Goal: Task Accomplishment & Management: Manage account settings

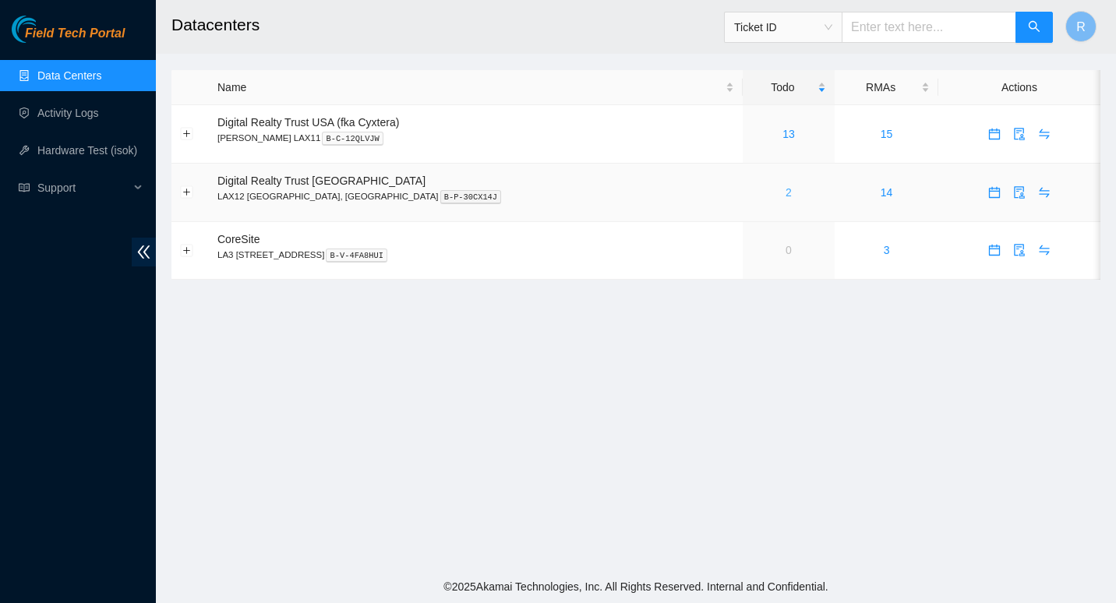
click at [786, 195] on link "2" at bounding box center [789, 192] width 6 height 12
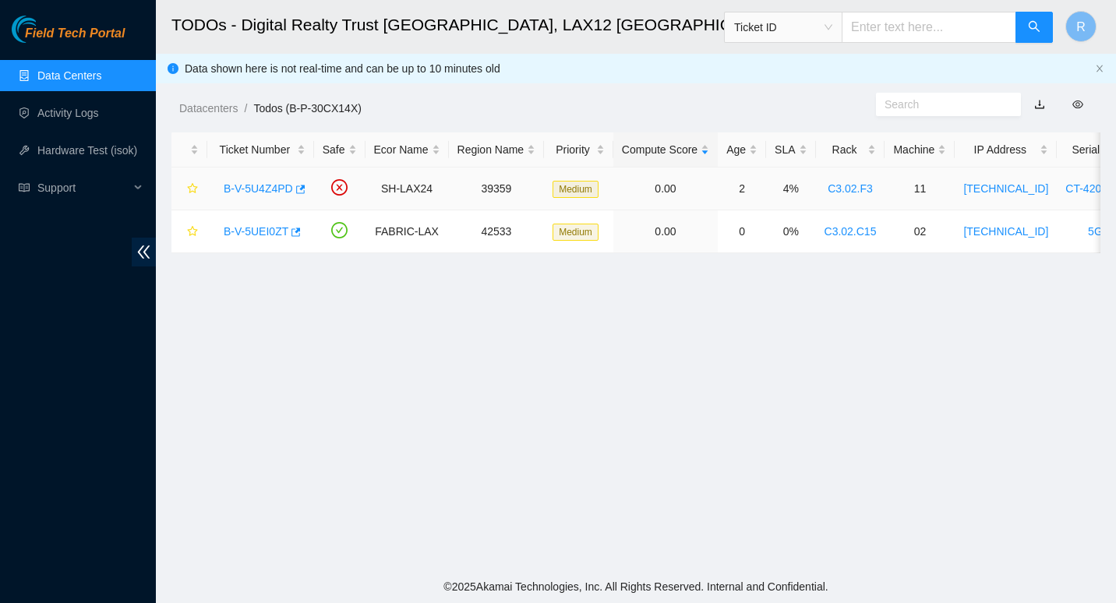
click at [270, 190] on link "B-V-5U4Z4PD" at bounding box center [258, 188] width 69 height 12
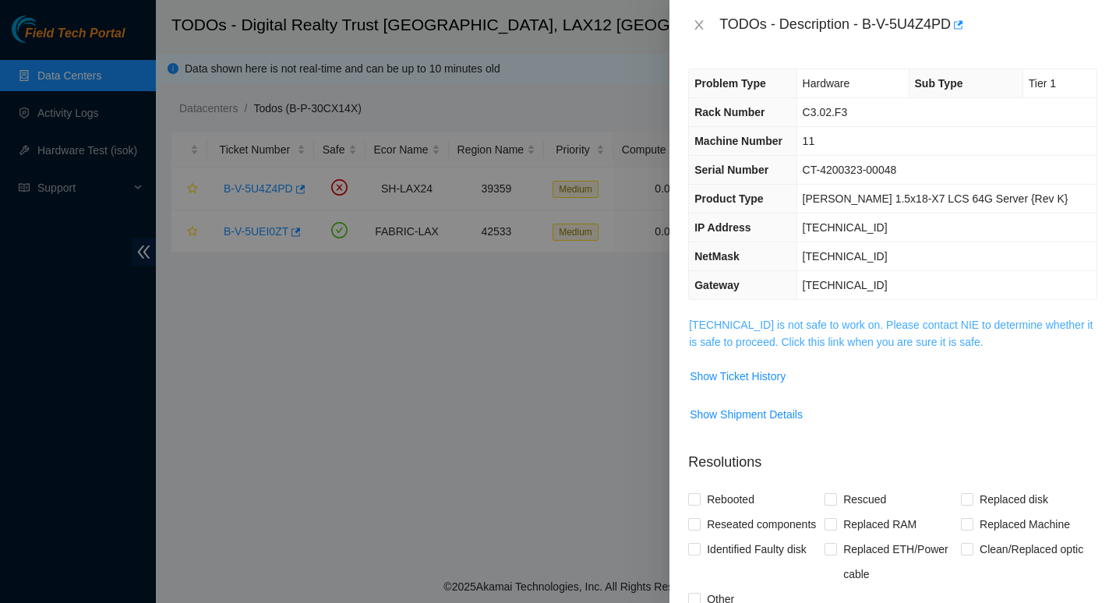
click at [797, 327] on link "184.28.73.14 is not safe to work on. Please contact NIE to determine whether it…" at bounding box center [891, 334] width 404 height 30
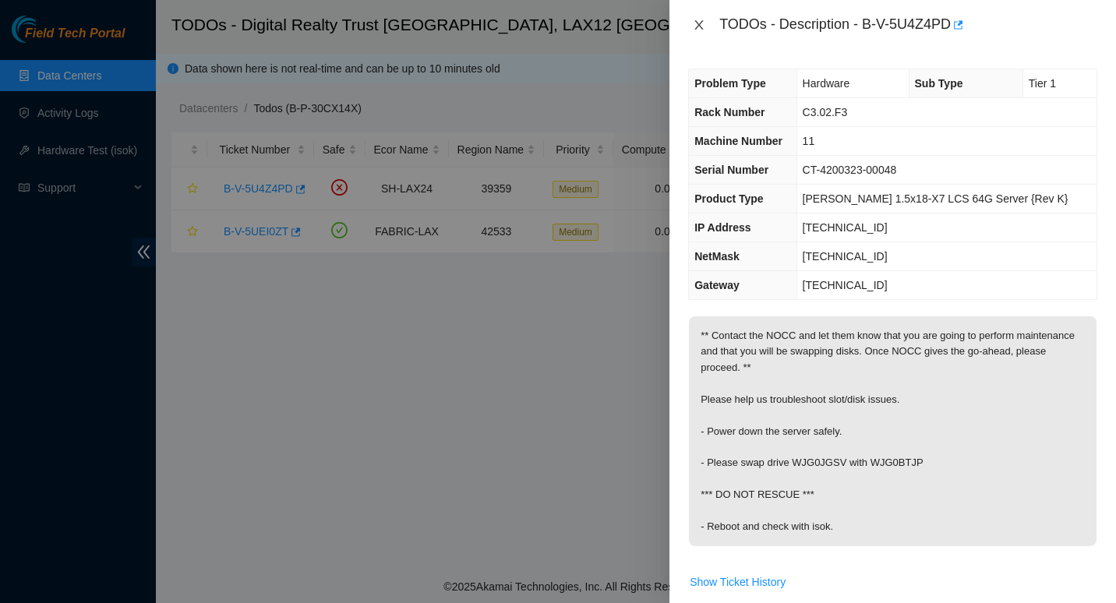
click at [699, 25] on icon "close" at bounding box center [699, 24] width 9 height 9
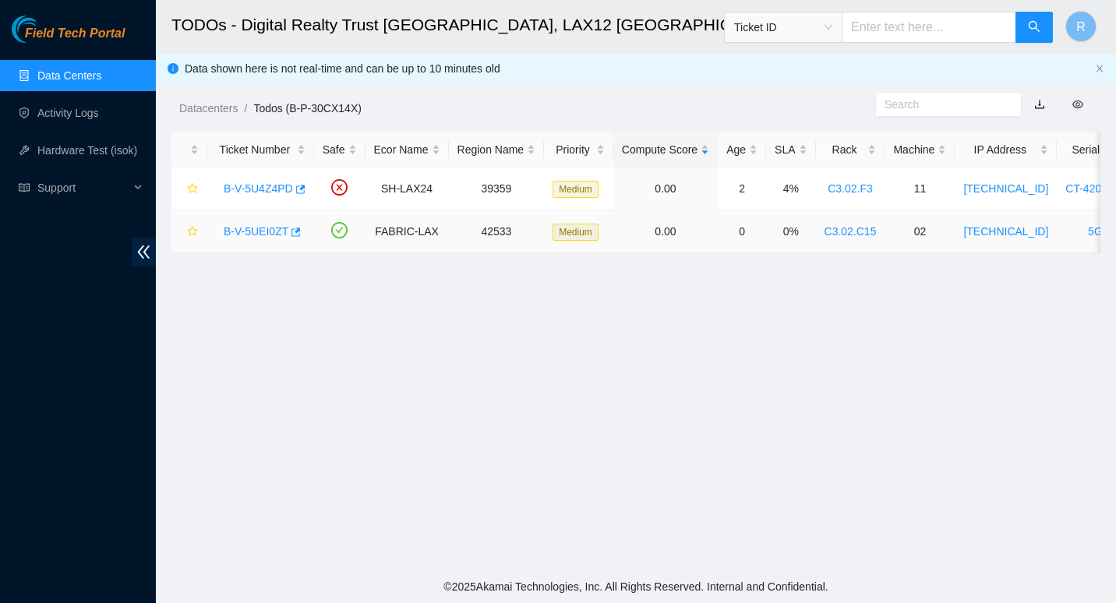
click at [249, 235] on link "B-V-5UEI0ZT" at bounding box center [256, 231] width 65 height 12
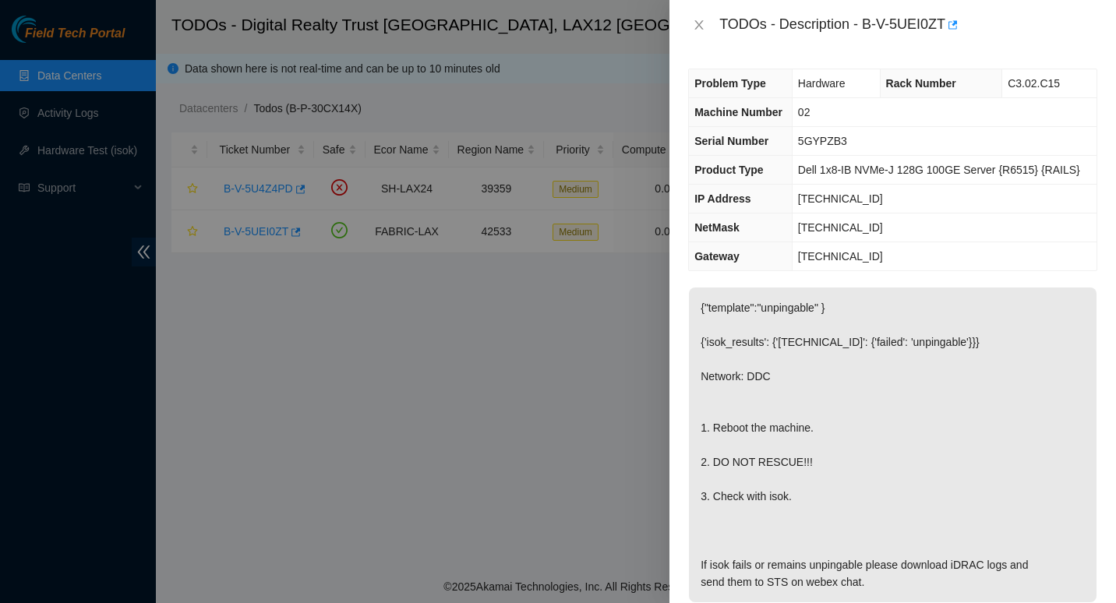
click at [703, 33] on div "TODOs - Description - B-V-5UEI0ZT" at bounding box center [892, 24] width 409 height 25
click at [699, 19] on icon "close" at bounding box center [699, 25] width 12 height 12
